Goal: Task Accomplishment & Management: Manage account settings

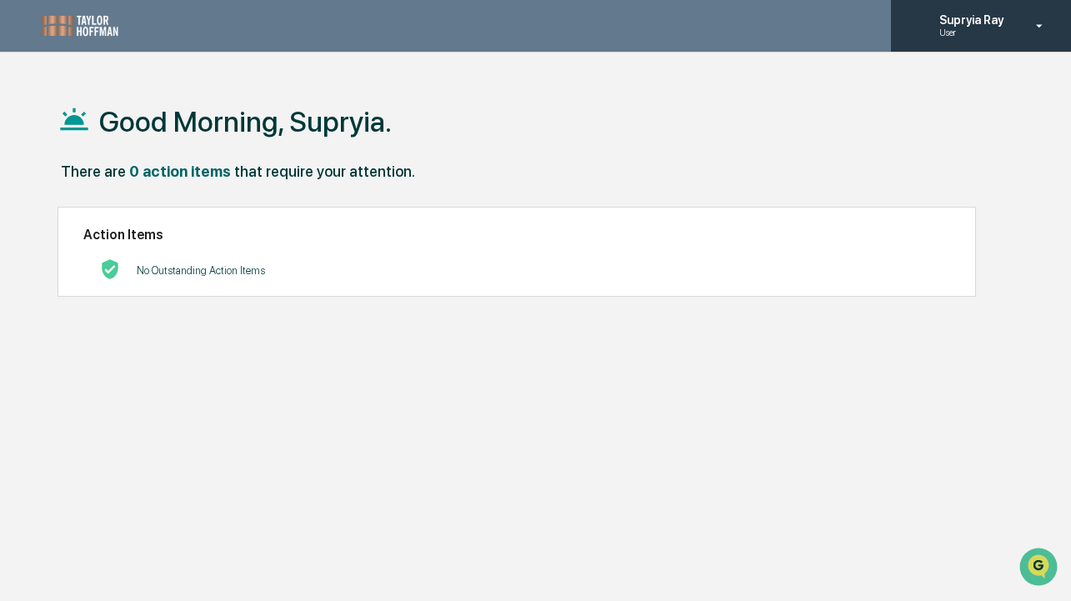
click at [968, 27] on p "Supryia Ray" at bounding box center [969, 19] width 86 height 13
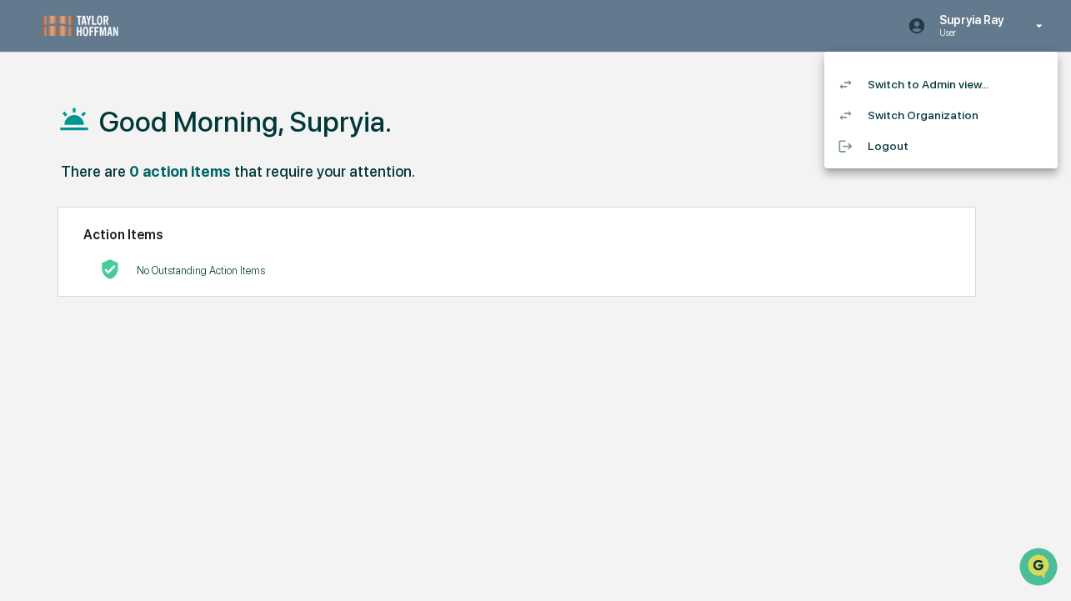
click at [923, 91] on li "Switch to Admin view..." at bounding box center [940, 84] width 233 height 31
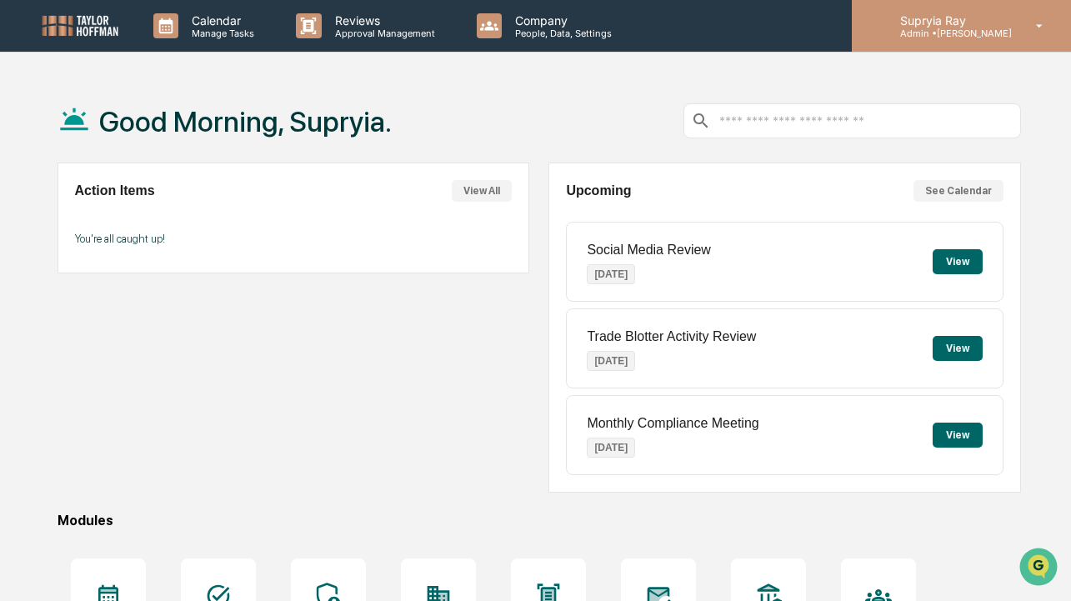
click at [941, 36] on p "Admin • [PERSON_NAME]" at bounding box center [949, 34] width 125 height 12
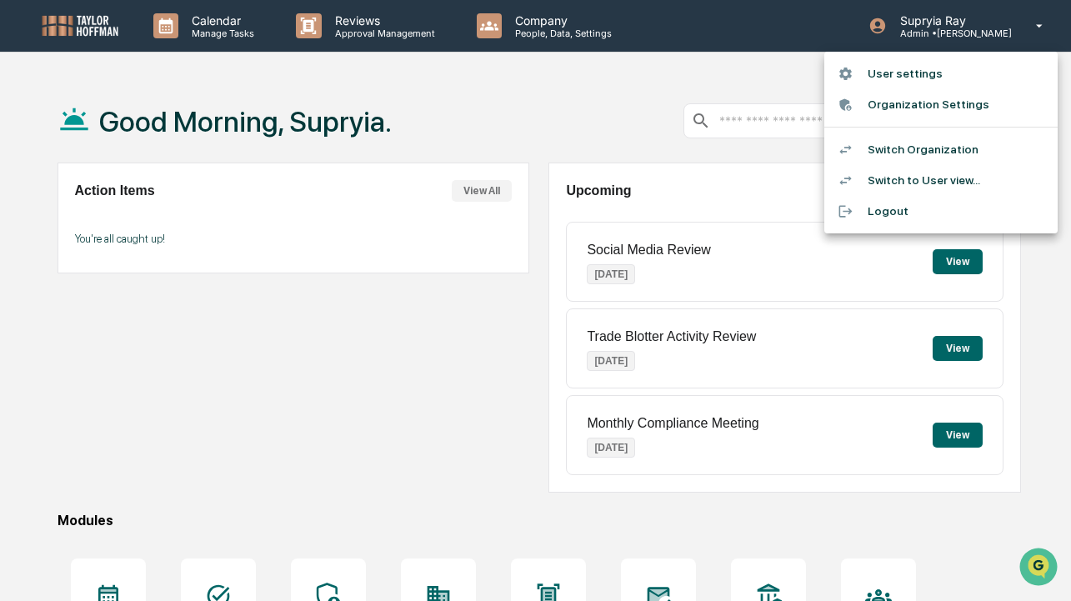
click at [890, 173] on li "Switch to User view..." at bounding box center [940, 180] width 233 height 31
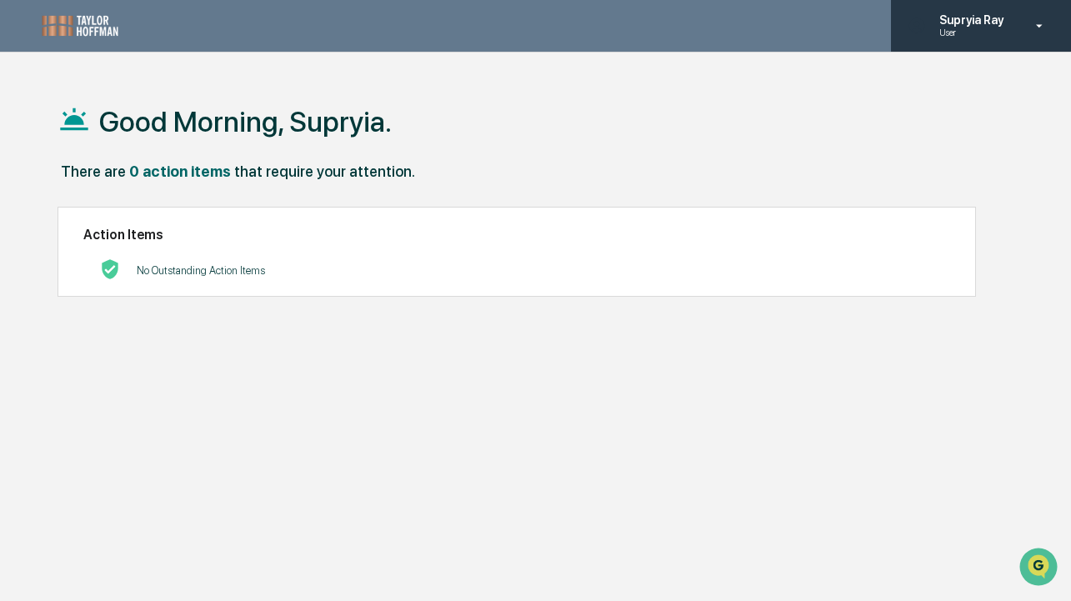
click at [955, 23] on p "Supryia Ray" at bounding box center [969, 19] width 86 height 13
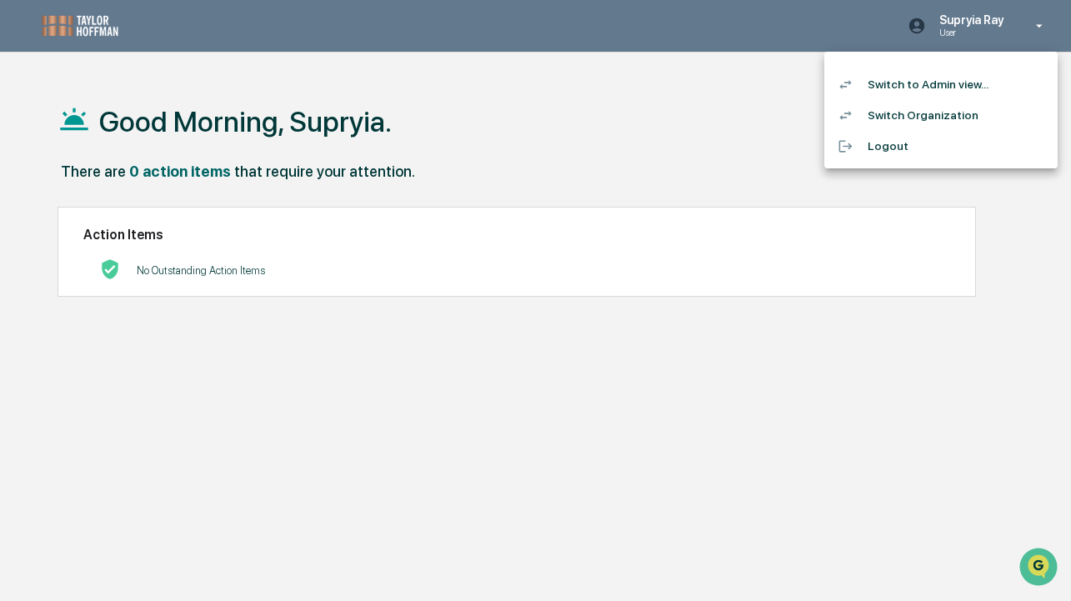
click at [935, 87] on li "Switch to Admin view..." at bounding box center [940, 84] width 233 height 31
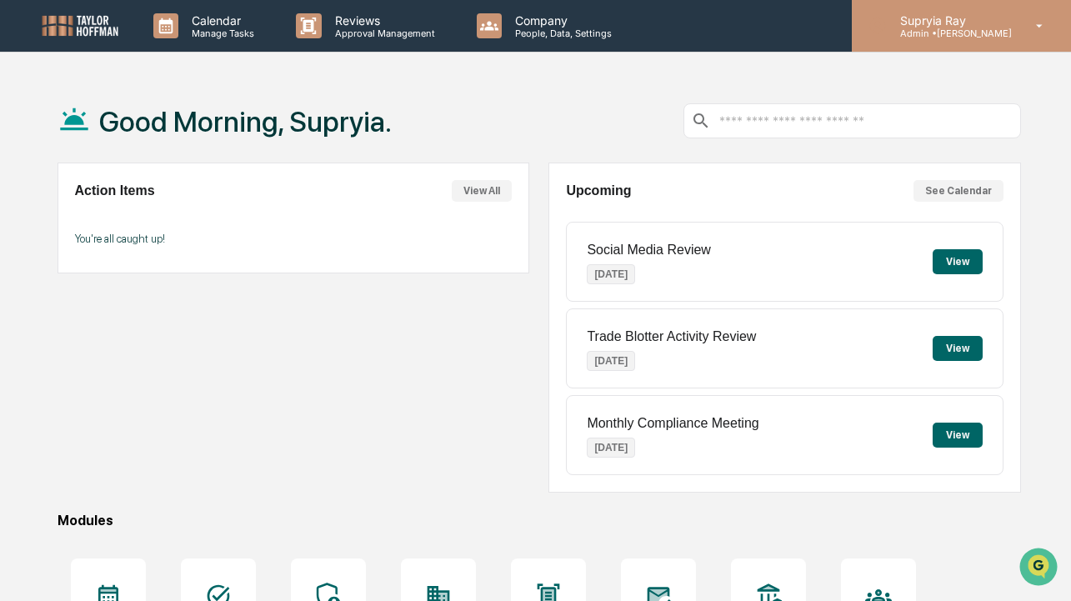
click at [908, 30] on p "Admin • [PERSON_NAME]" at bounding box center [949, 34] width 125 height 12
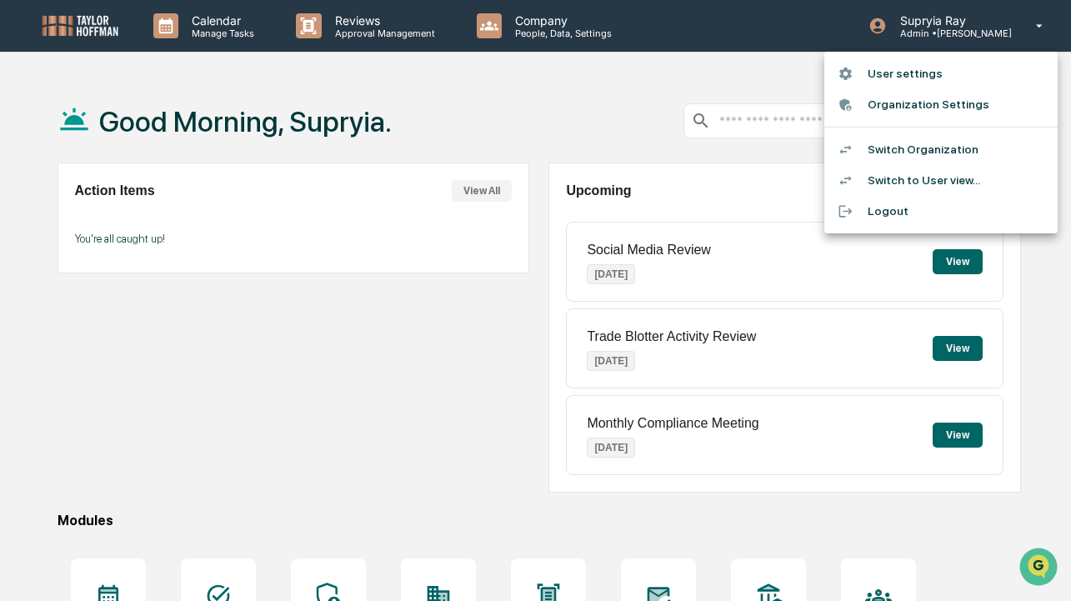
click at [873, 80] on li "User settings" at bounding box center [940, 73] width 233 height 31
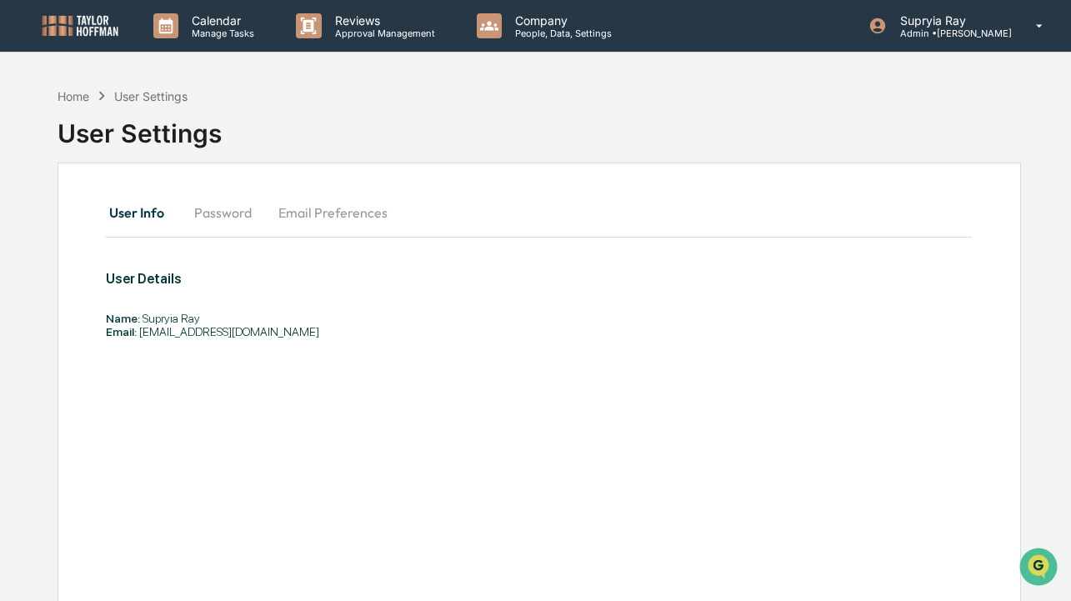
click at [218, 218] on button "Password" at bounding box center [223, 213] width 84 height 40
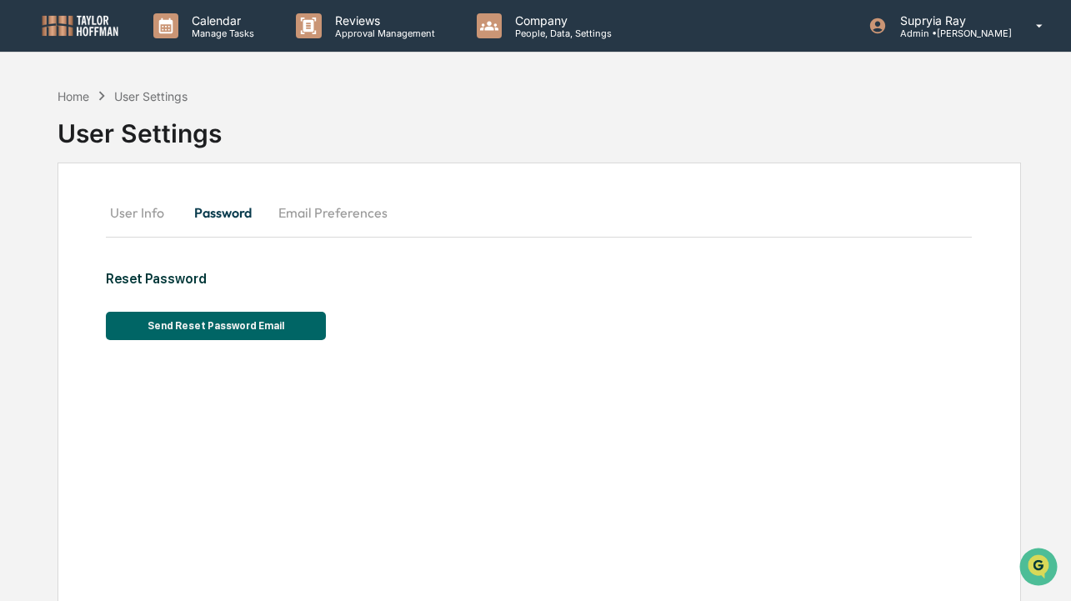
click at [328, 210] on button "Email Preferences" at bounding box center [333, 213] width 136 height 40
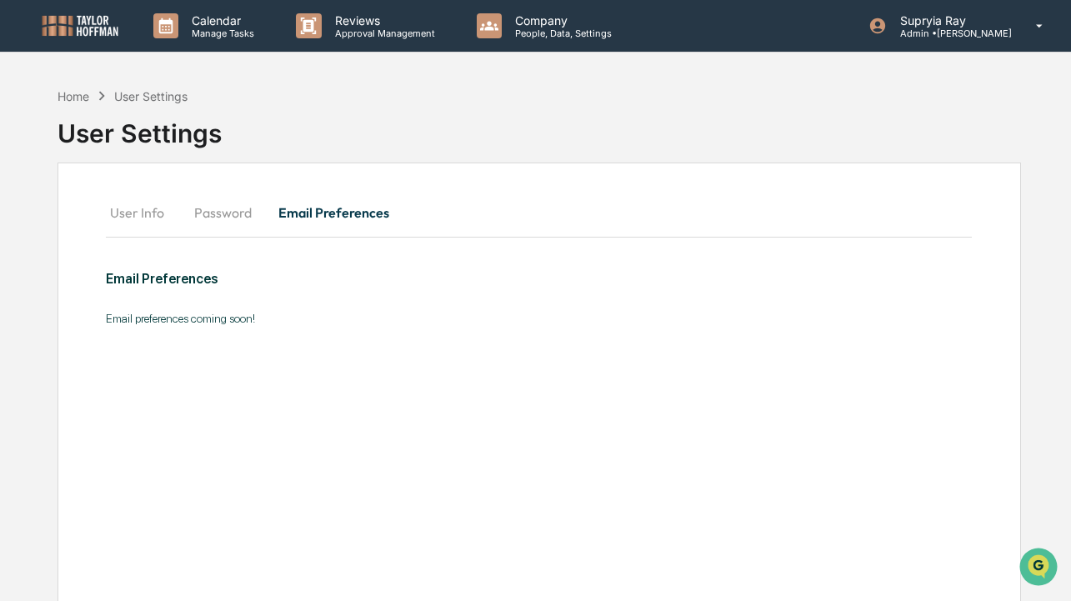
click at [130, 218] on button "User Info" at bounding box center [143, 213] width 75 height 40
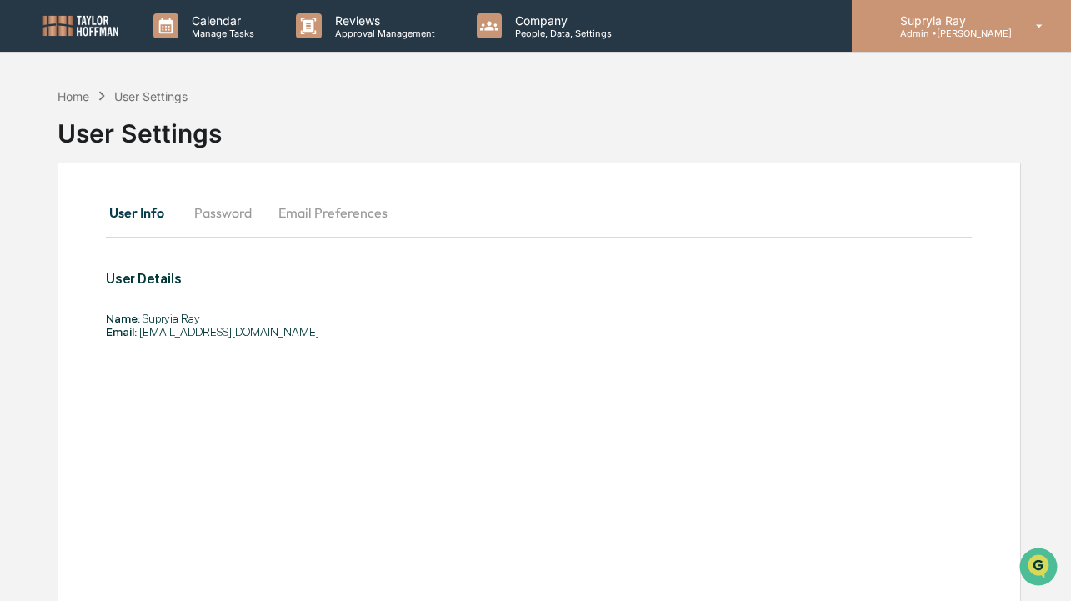
click at [957, 32] on p "Admin • [PERSON_NAME]" at bounding box center [949, 34] width 125 height 12
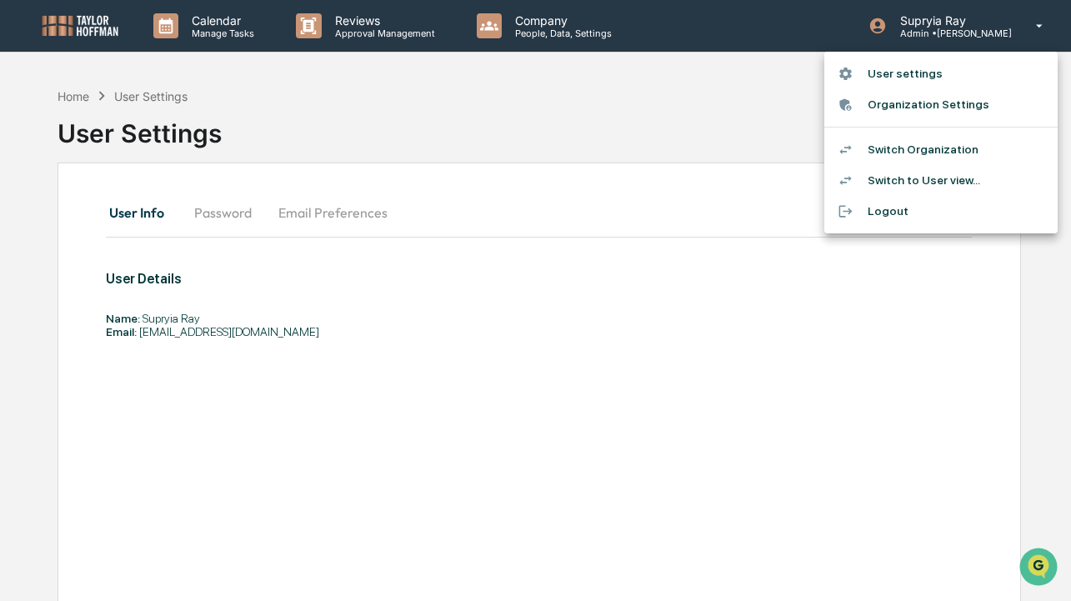
click at [912, 72] on li "User settings" at bounding box center [940, 73] width 233 height 31
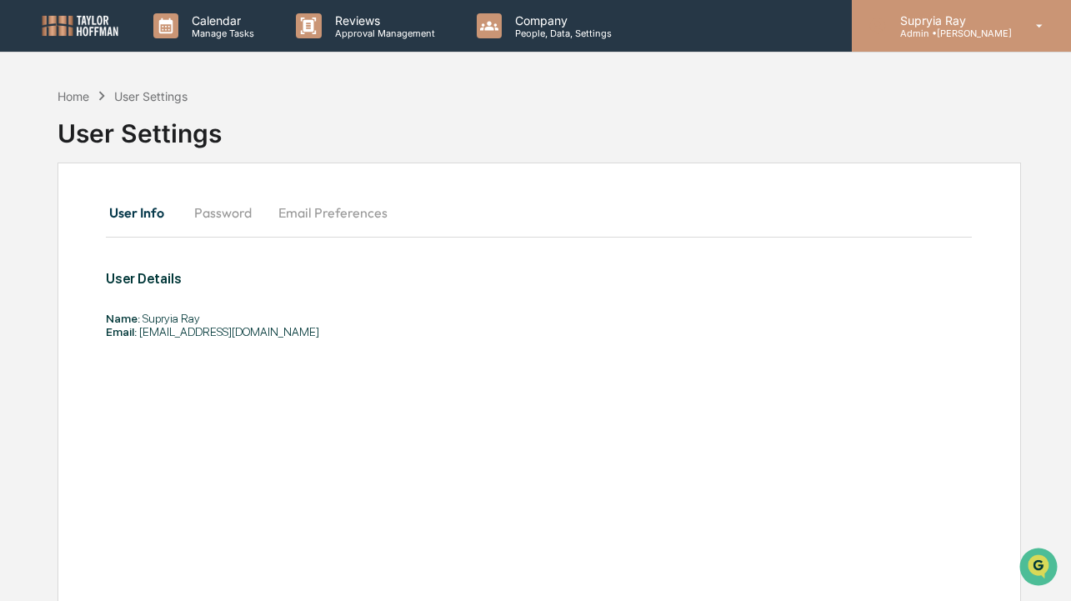
click at [939, 28] on p "Admin • [PERSON_NAME]" at bounding box center [949, 34] width 125 height 12
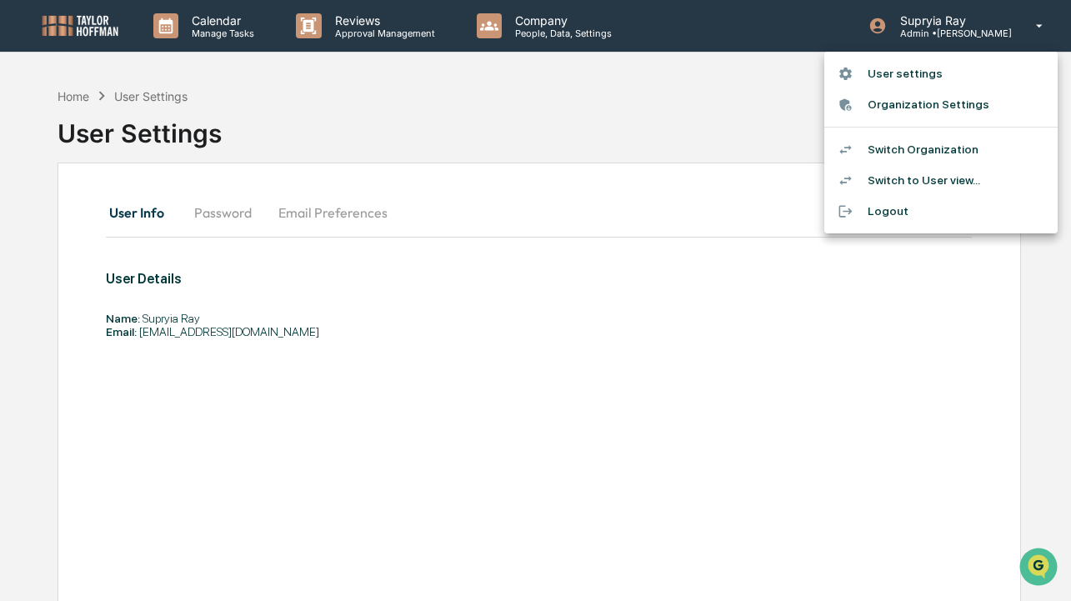
click at [910, 73] on li "User settings" at bounding box center [940, 73] width 233 height 31
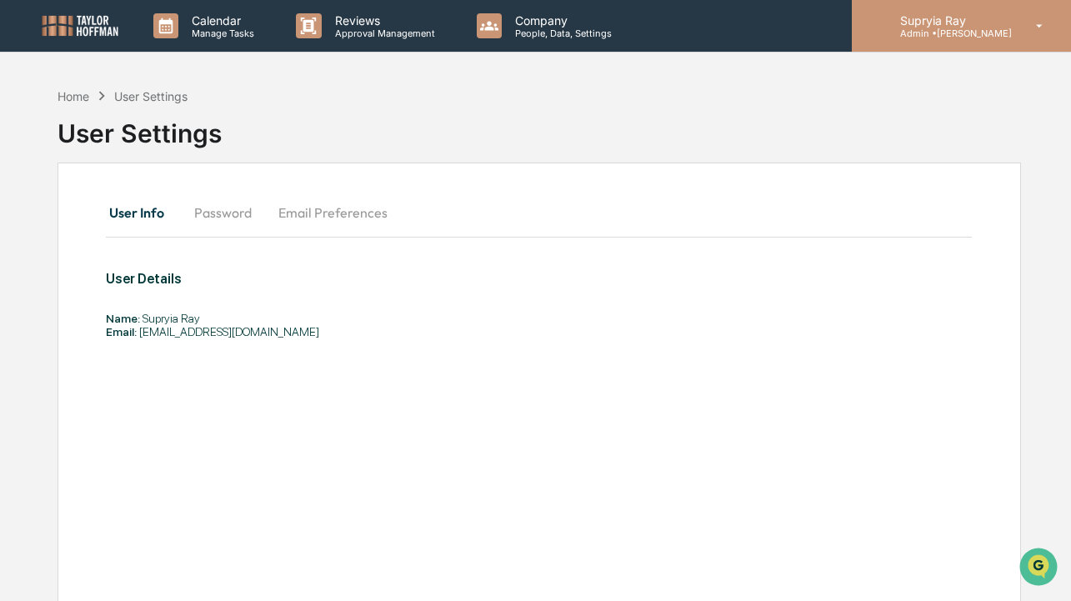
click at [955, 32] on p "Admin • [PERSON_NAME]" at bounding box center [949, 34] width 125 height 12
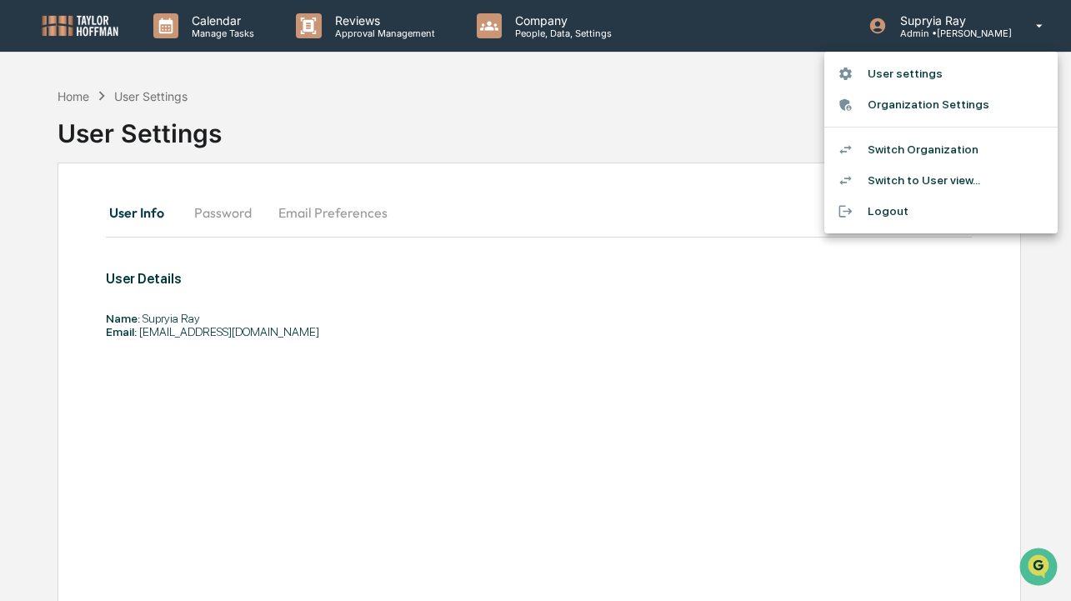
click at [938, 181] on li "Switch to User view..." at bounding box center [940, 180] width 233 height 31
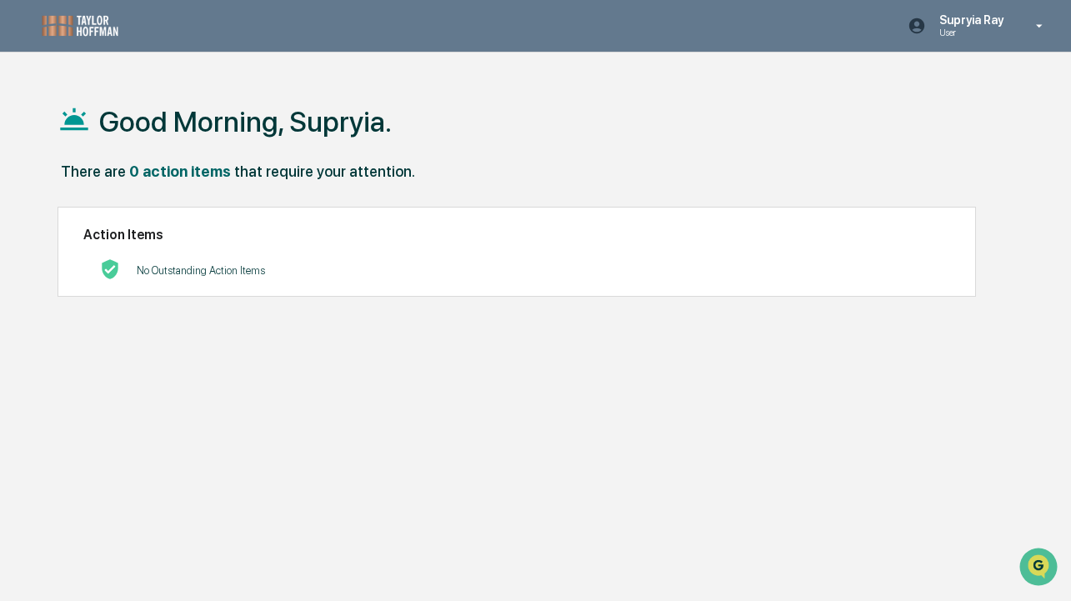
click at [980, 25] on p "Supryia Ray" at bounding box center [969, 19] width 86 height 13
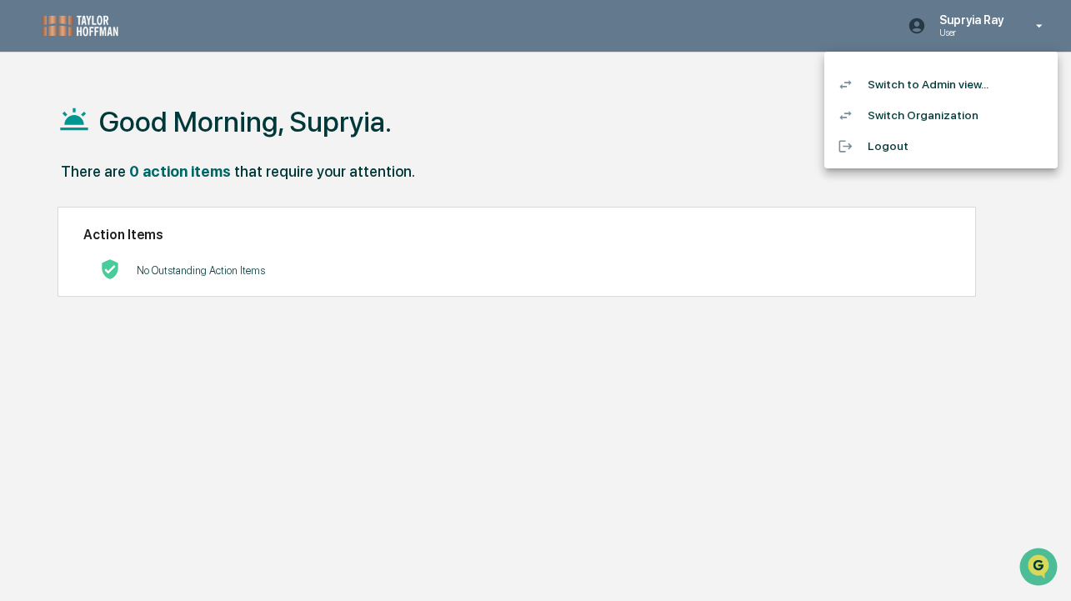
click at [950, 90] on li "Switch to Admin view..." at bounding box center [940, 84] width 233 height 31
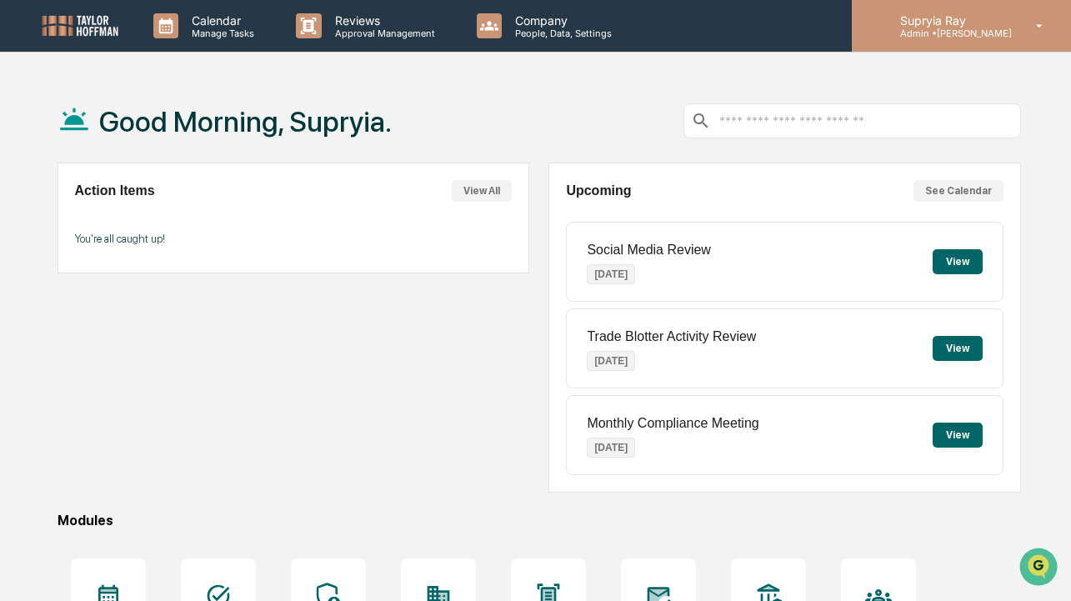
click at [958, 34] on p "Admin • [PERSON_NAME]" at bounding box center [949, 34] width 125 height 12
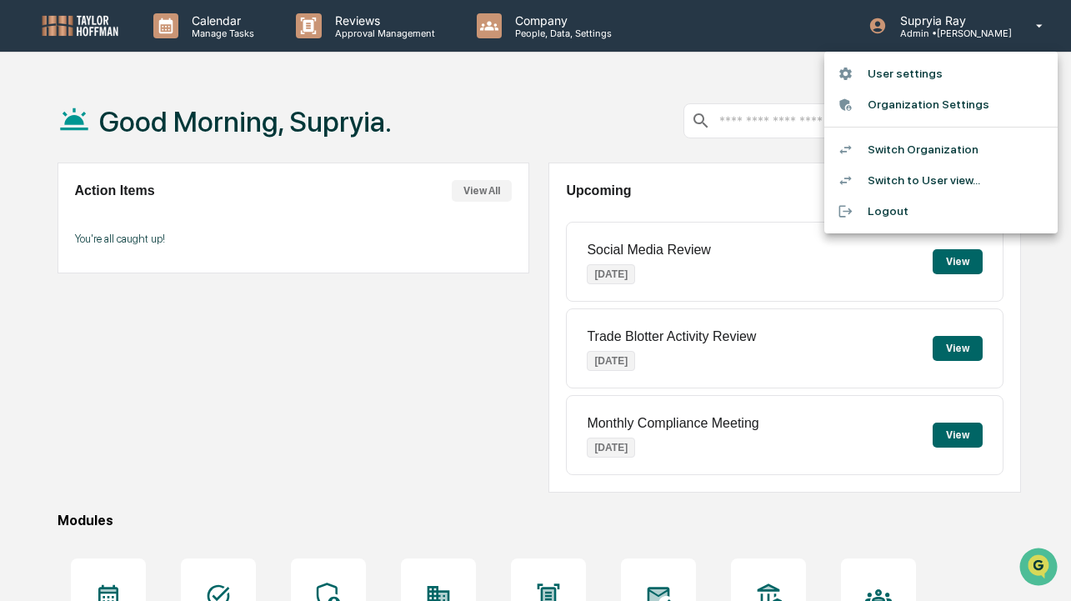
click at [919, 145] on li "Switch Organization" at bounding box center [940, 149] width 233 height 31
